Goal: Use online tool/utility: Utilize a website feature to perform a specific function

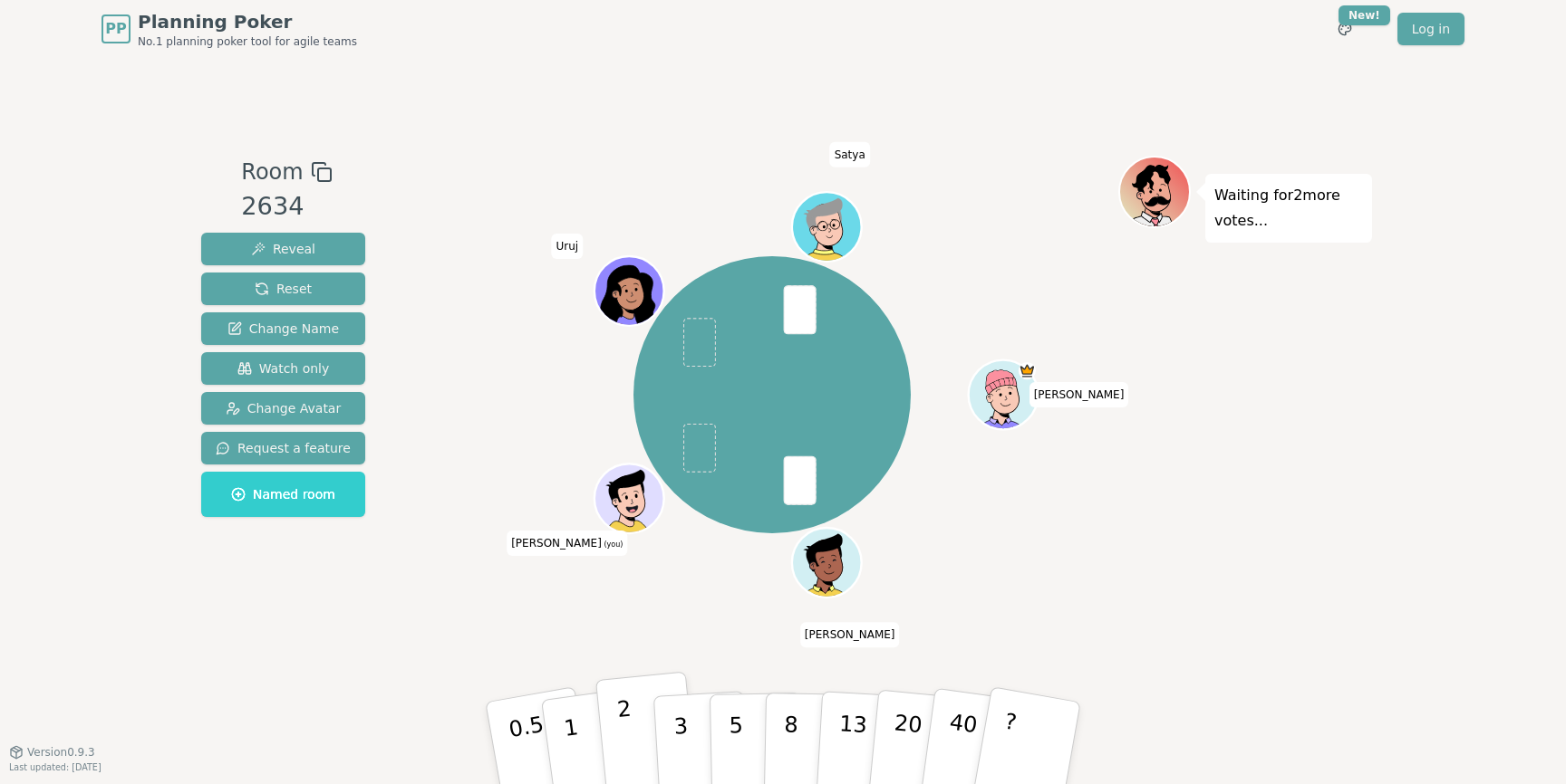
click at [634, 716] on button "2" at bounding box center [646, 743] width 104 height 144
click at [682, 730] on p "3" at bounding box center [682, 745] width 20 height 99
click at [624, 711] on p "2" at bounding box center [627, 746] width 24 height 99
click at [677, 714] on p "3" at bounding box center [682, 745] width 20 height 99
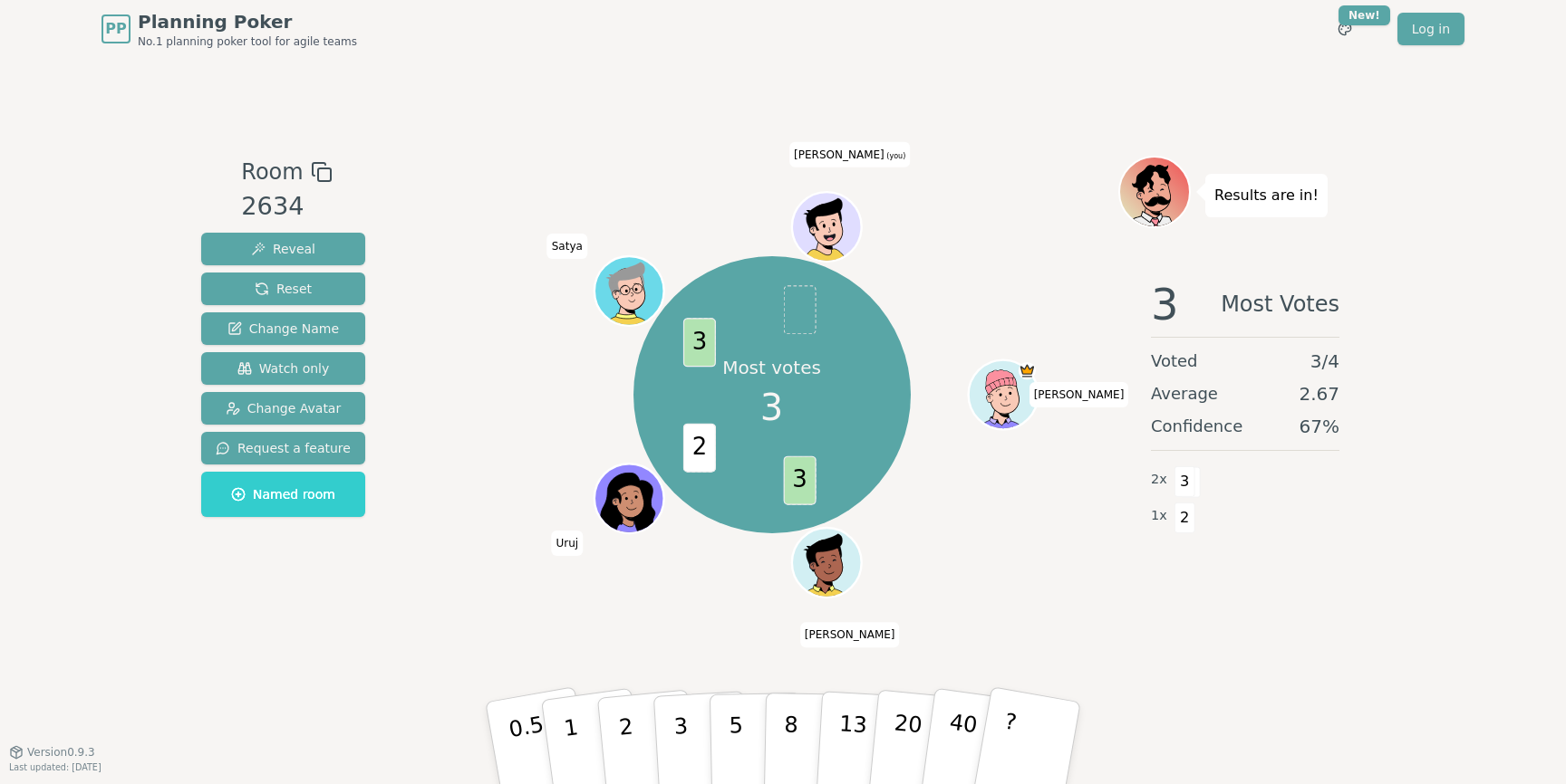
drag, startPoint x: 18, startPoint y: 391, endPoint x: 67, endPoint y: 386, distance: 49.3
click at [18, 391] on div "PP Planning Poker No.1 planning poker tool for agile teams Toggle theme New! Lo…" at bounding box center [783, 392] width 1566 height 784
click at [707, 749] on button "3" at bounding box center [702, 743] width 99 height 142
click at [999, 587] on div "Majority 3 3 2 3 3 [PERSON_NAME] [PERSON_NAME] Uruj [PERSON_NAME] (you)" at bounding box center [771, 395] width 693 height 413
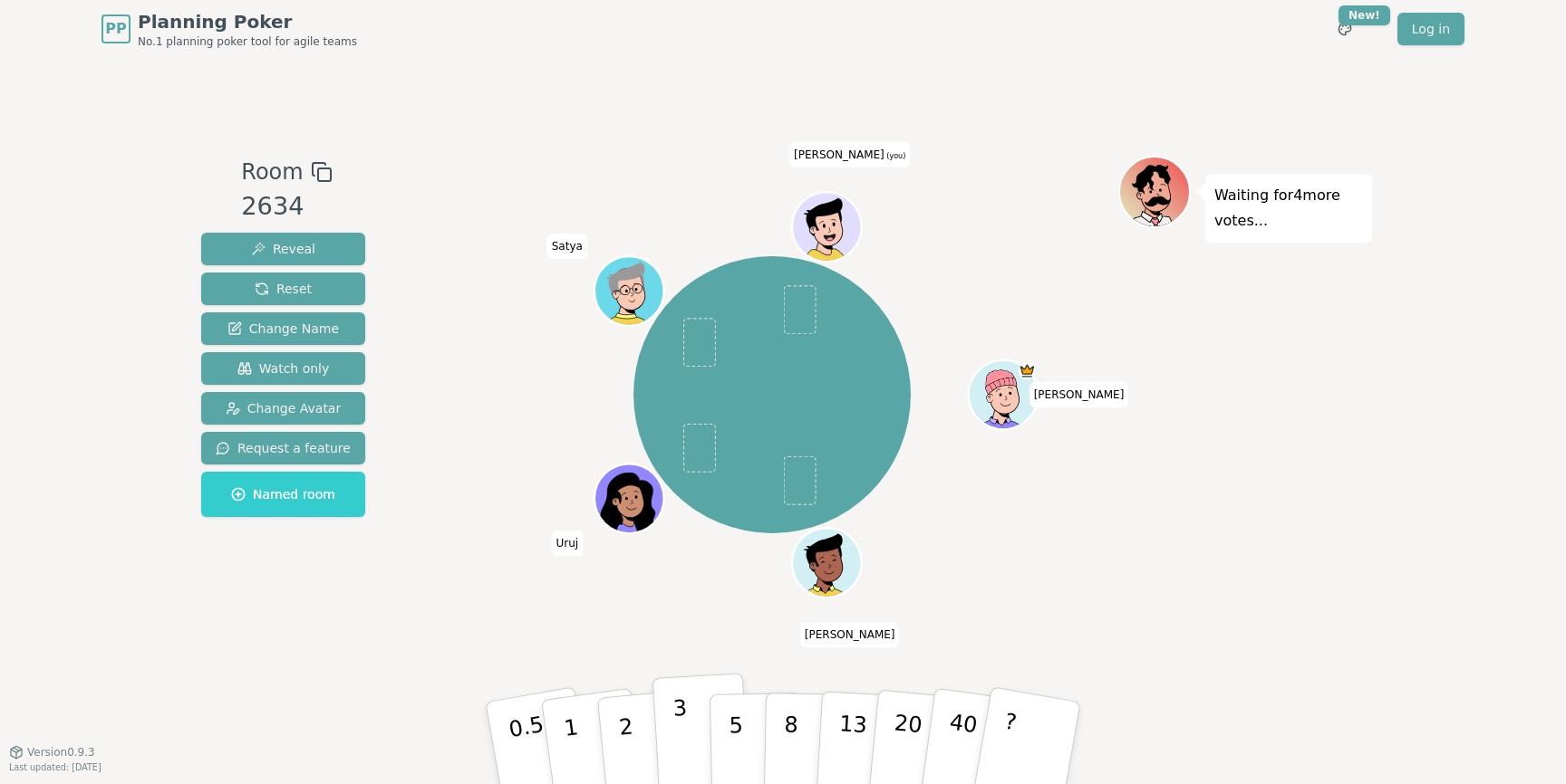
click at [669, 725] on button "3" at bounding box center [702, 743] width 99 height 142
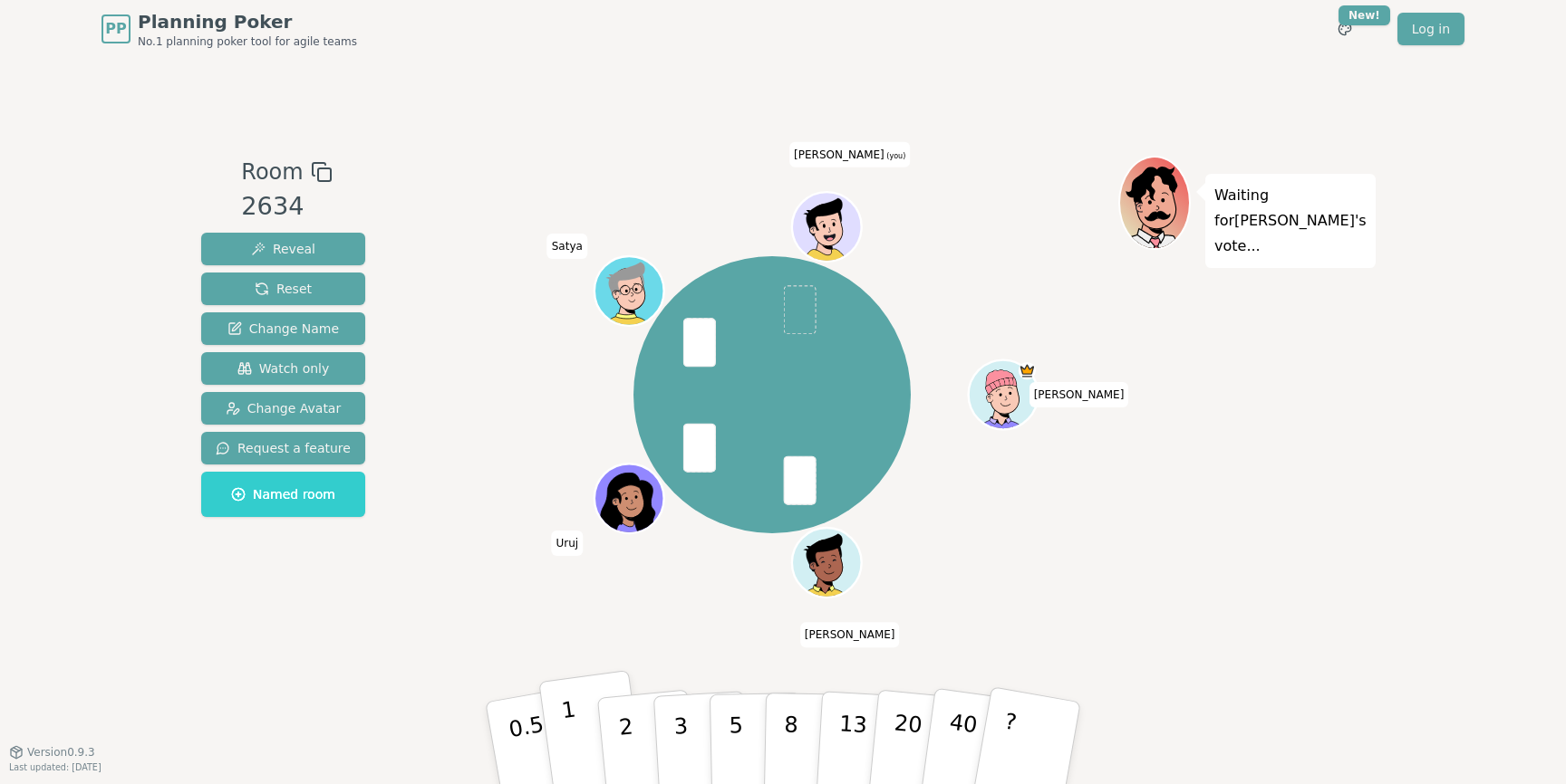
click at [578, 734] on button "1" at bounding box center [591, 743] width 108 height 147
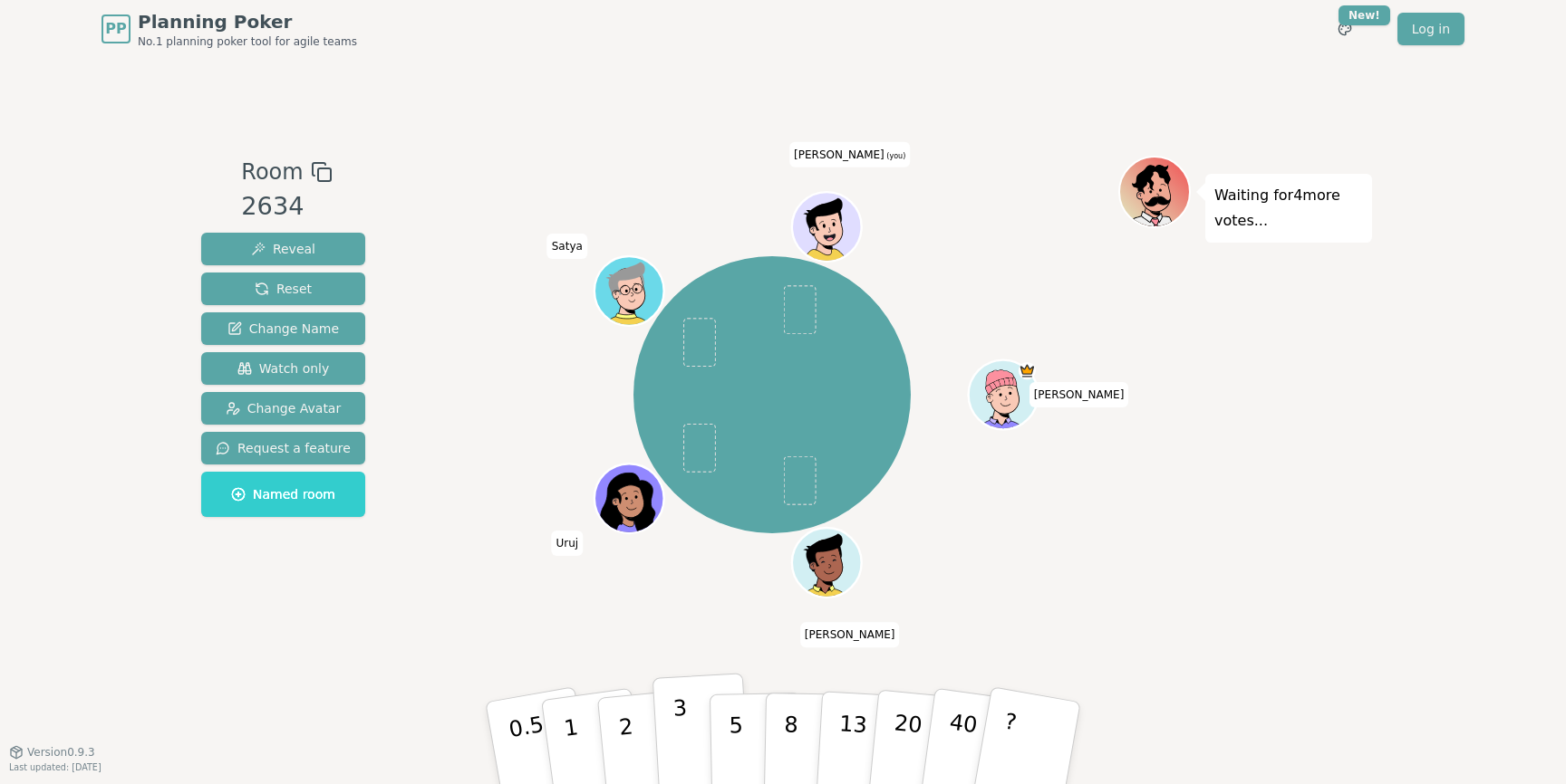
click at [680, 716] on p "3" at bounding box center [682, 745] width 20 height 99
